Goal: Transaction & Acquisition: Purchase product/service

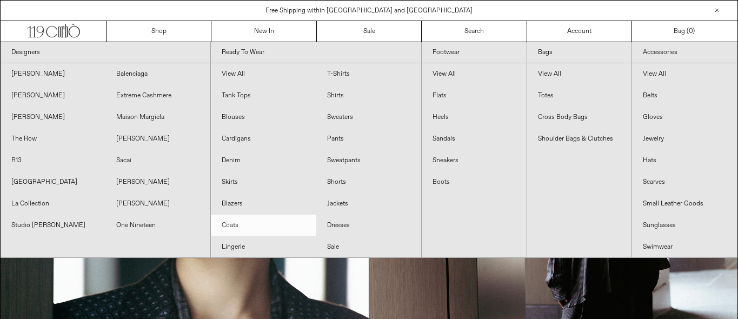
click at [230, 230] on link "Coats" at bounding box center [263, 226] width 105 height 22
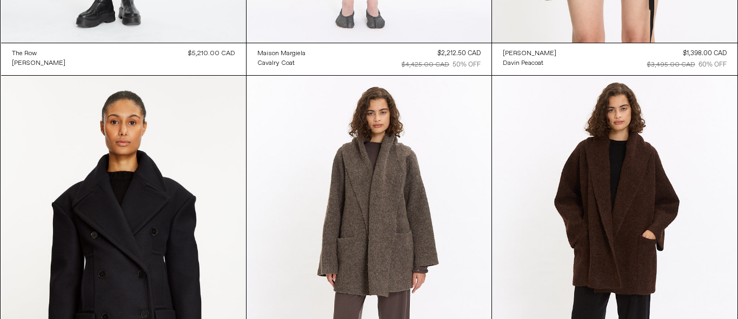
scroll to position [427, 0]
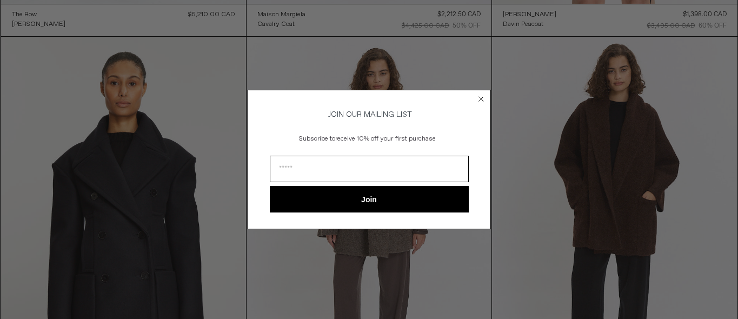
click at [484, 100] on circle "Close dialog" at bounding box center [481, 99] width 10 height 10
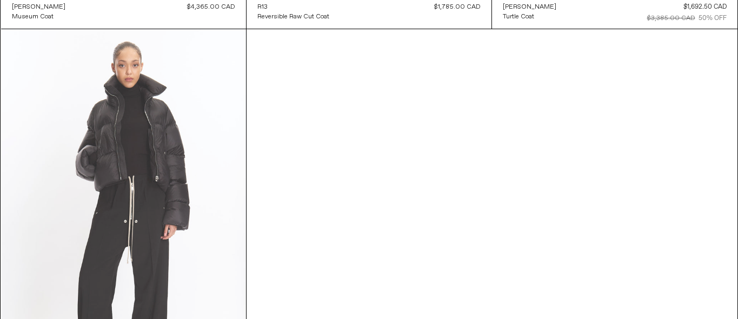
scroll to position [1636, 0]
